Goal: Download file/media

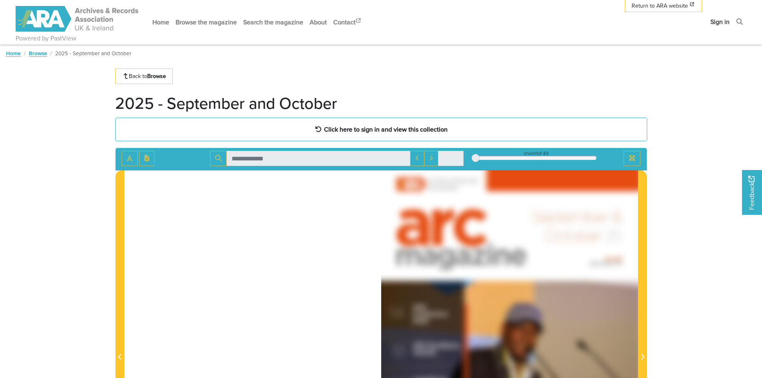
click at [721, 22] on link "Sign in" at bounding box center [720, 21] width 26 height 21
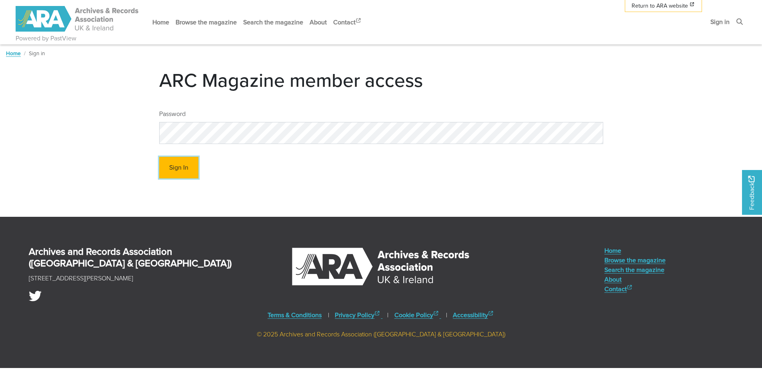
click at [187, 166] on button "Sign In" at bounding box center [178, 168] width 39 height 22
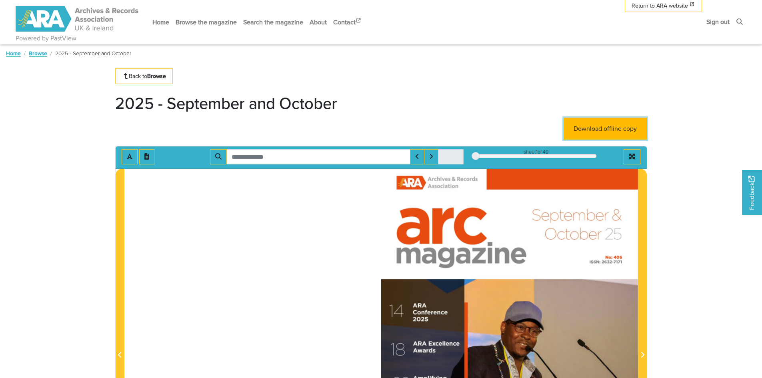
click at [610, 127] on link "Download offline copy" at bounding box center [604, 129] width 83 height 22
